Goal: Check status

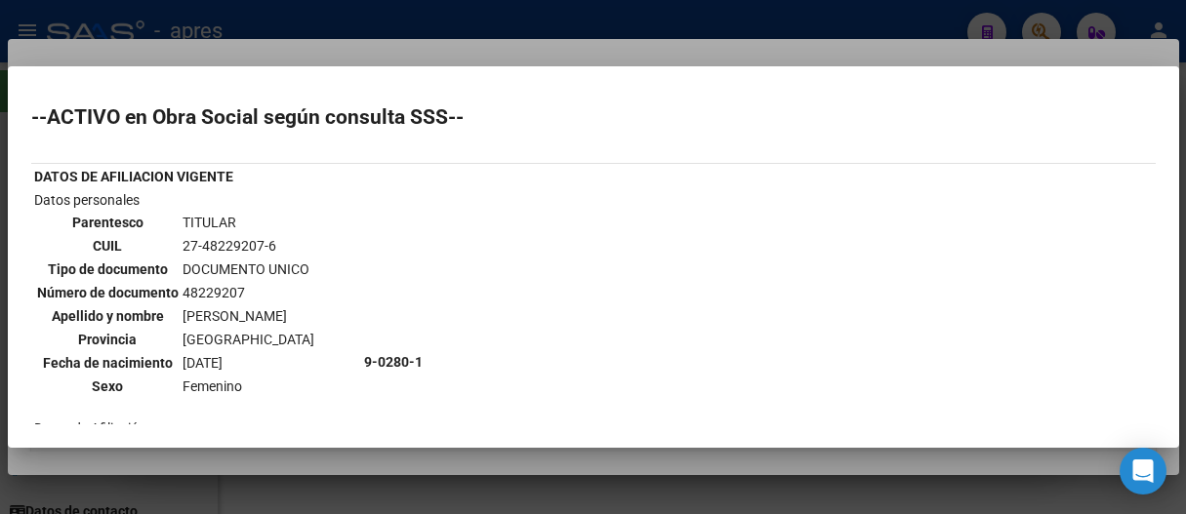
click at [408, 19] on div at bounding box center [593, 257] width 1186 height 514
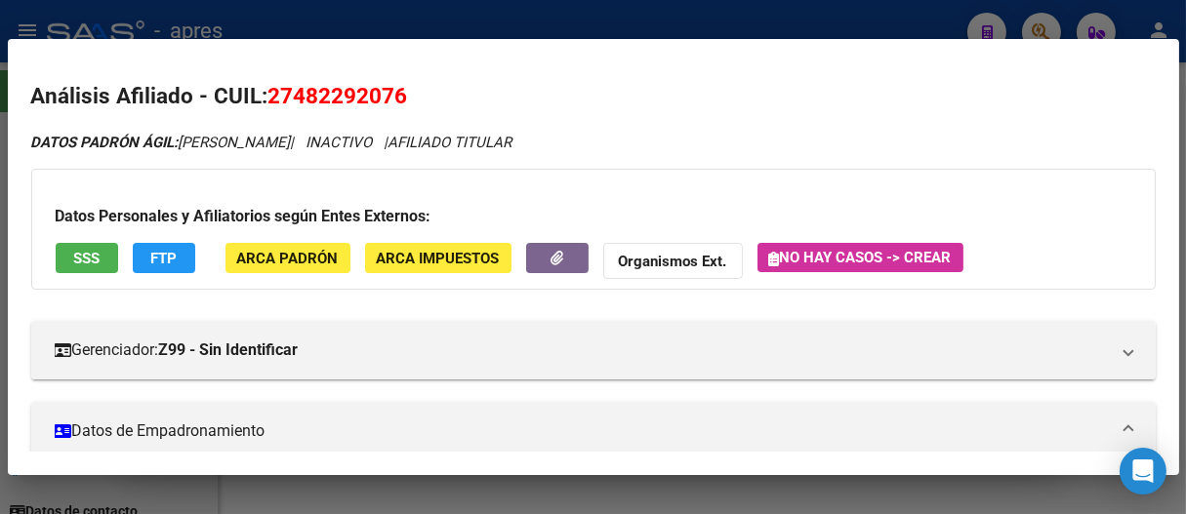
click at [408, 19] on div at bounding box center [593, 257] width 1186 height 514
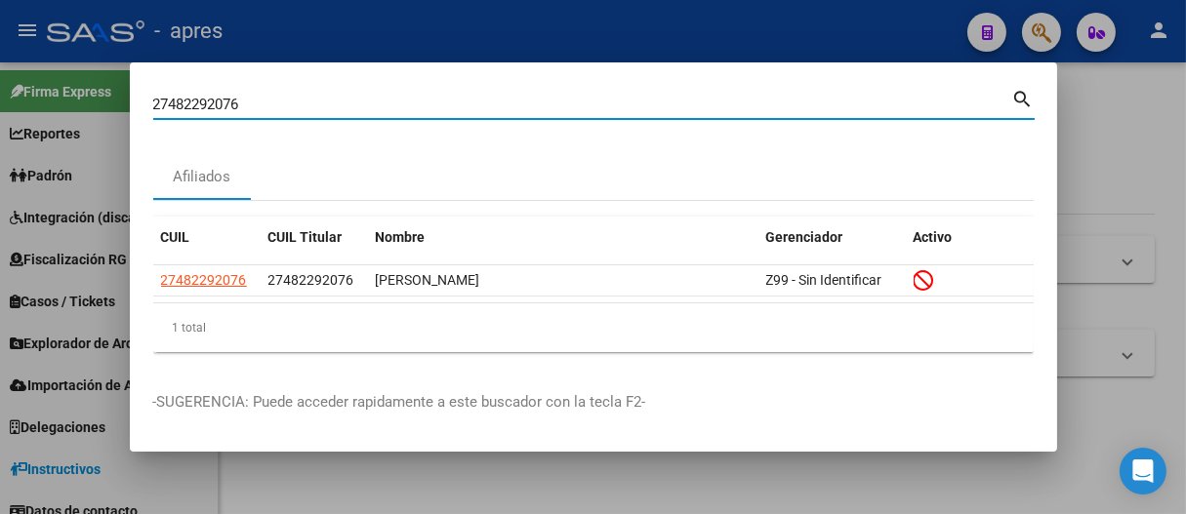
drag, startPoint x: 378, startPoint y: 103, endPoint x: 0, endPoint y: 113, distance: 378.0
click at [0, 113] on div "27482292076 Buscar (apellido, dni, cuil, nro traspaso, cuit, obra social) searc…" at bounding box center [593, 257] width 1186 height 514
paste input "0-33529995-8"
click at [179, 98] on input "20-33529995-8" at bounding box center [582, 105] width 859 height 18
click at [242, 101] on input "2033529995-8" at bounding box center [582, 105] width 859 height 18
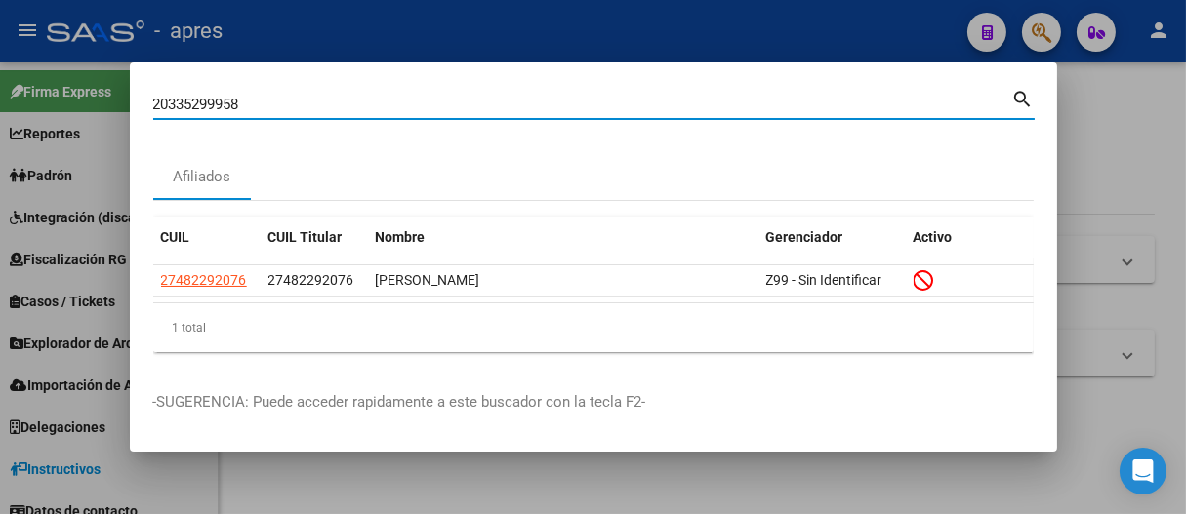
type input "20335299958"
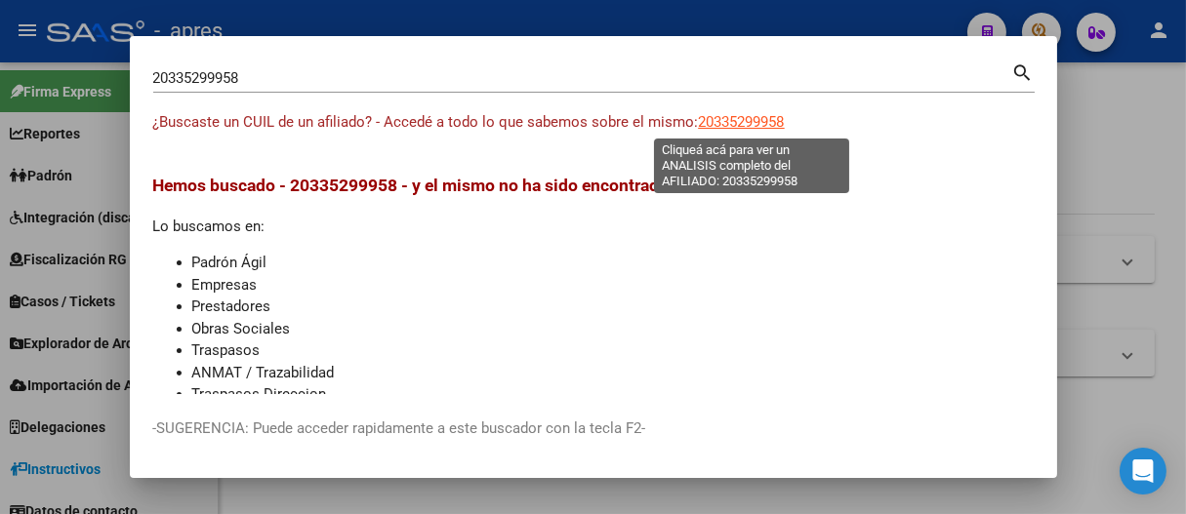
click at [749, 113] on span "20335299958" at bounding box center [742, 122] width 86 height 18
type textarea "20335299958"
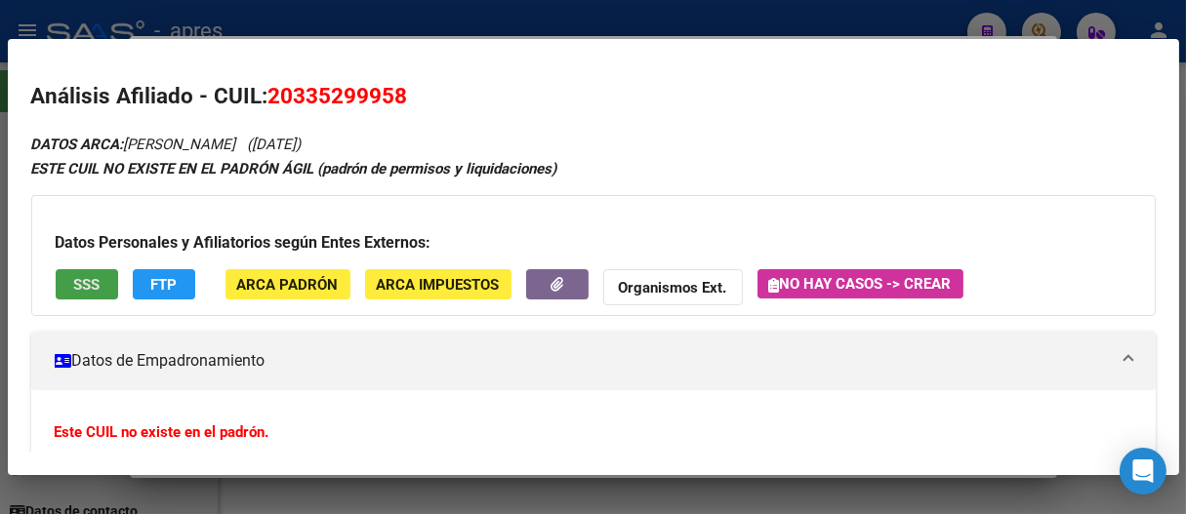
click at [103, 278] on button "SSS" at bounding box center [87, 284] width 62 height 30
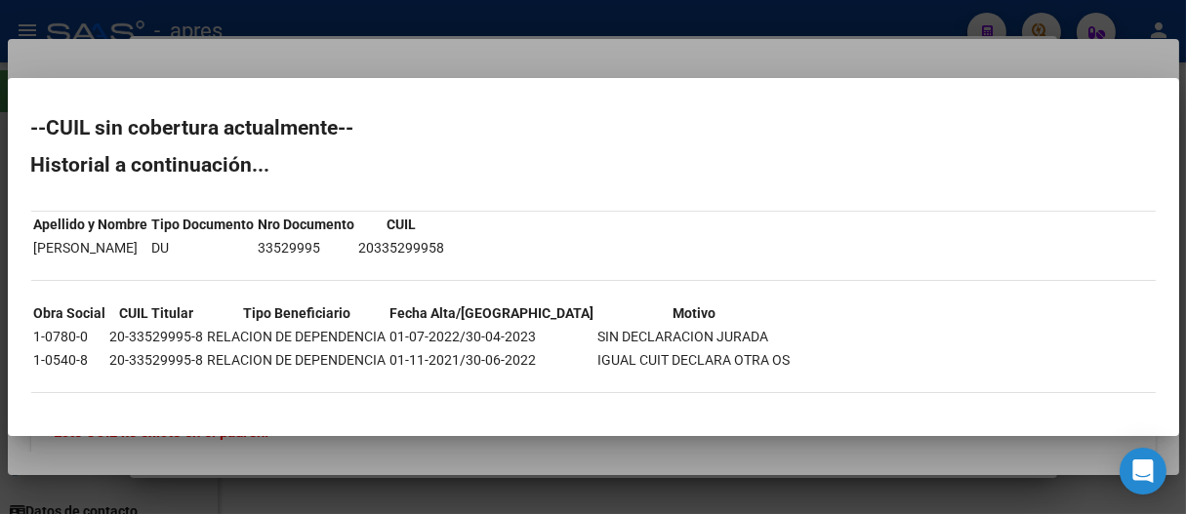
click at [440, 44] on div at bounding box center [593, 257] width 1186 height 514
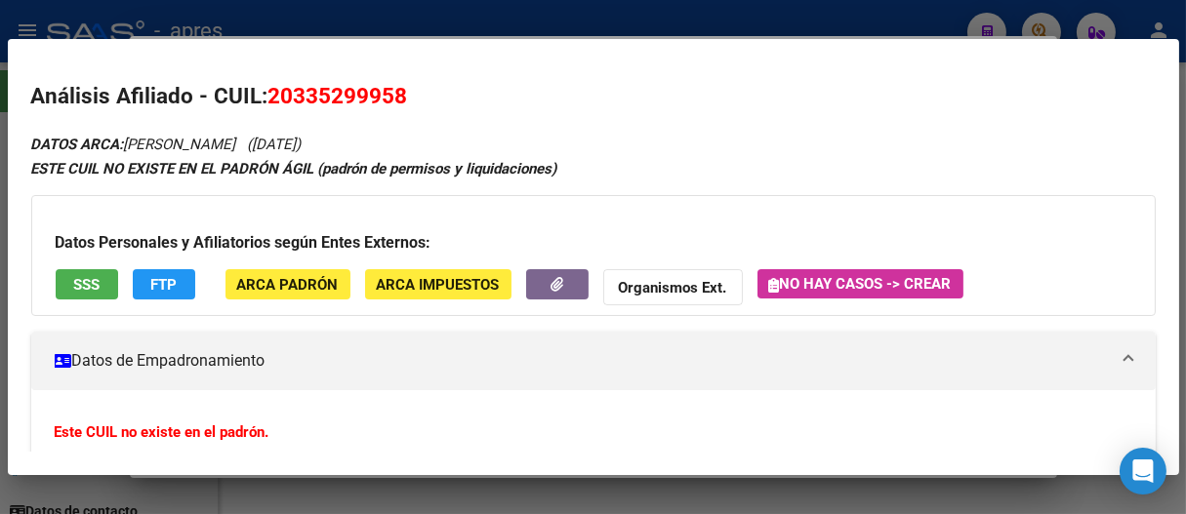
click at [450, 34] on div at bounding box center [593, 257] width 1186 height 514
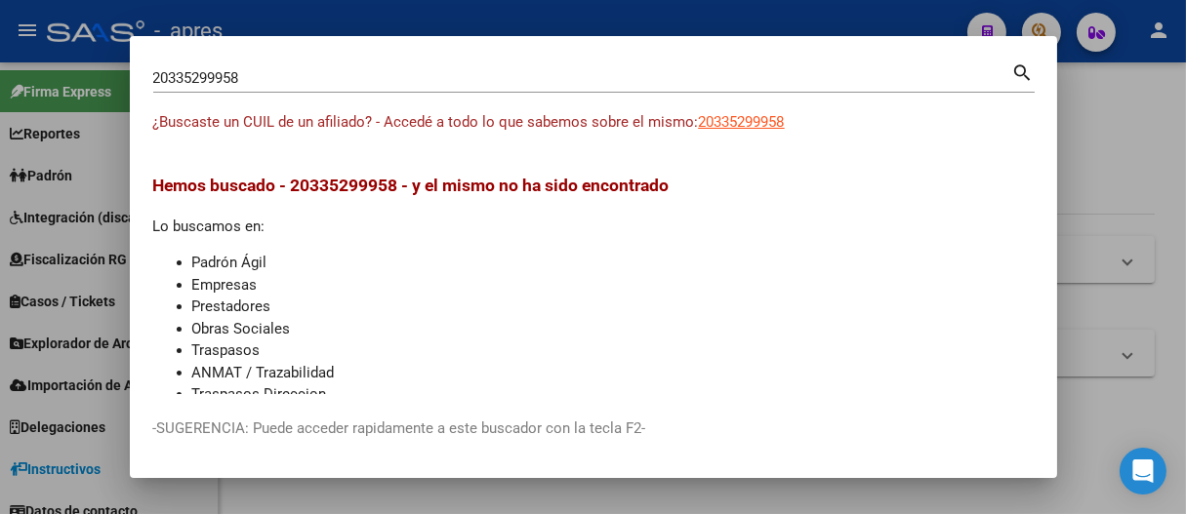
click at [451, 11] on div at bounding box center [593, 257] width 1186 height 514
